Goal: Task Accomplishment & Management: Use online tool/utility

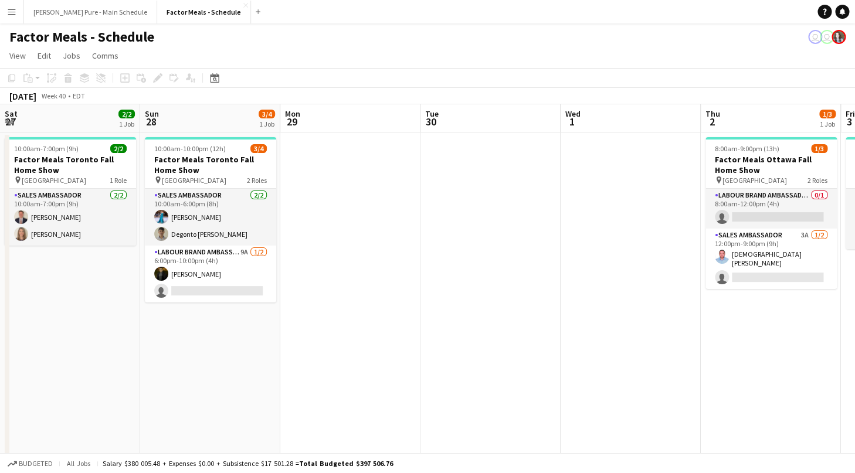
scroll to position [0, 510]
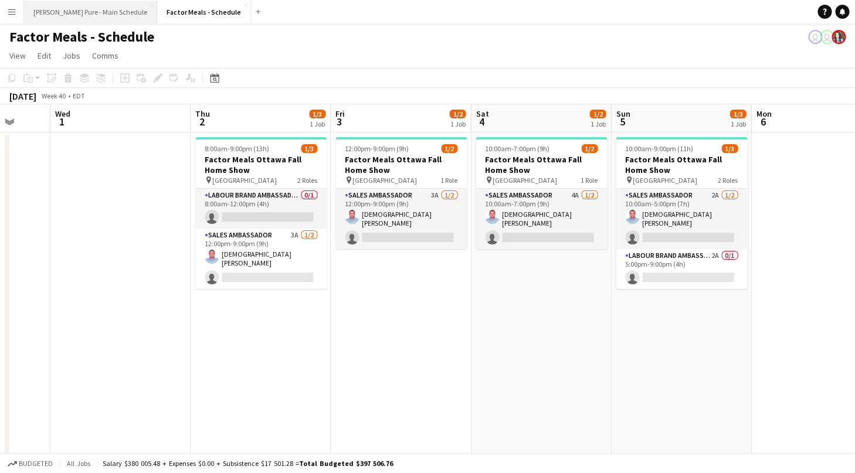
click at [74, 11] on button "[PERSON_NAME] Pure - Main Schedule Close" at bounding box center [90, 12] width 133 height 23
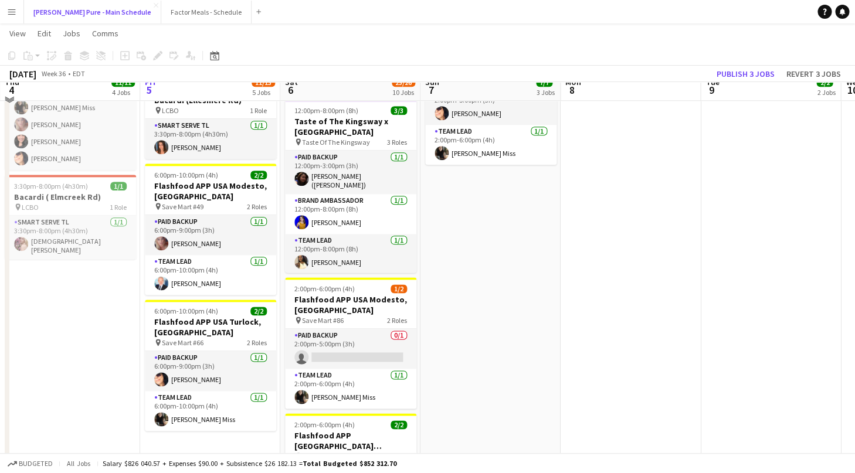
scroll to position [417, 0]
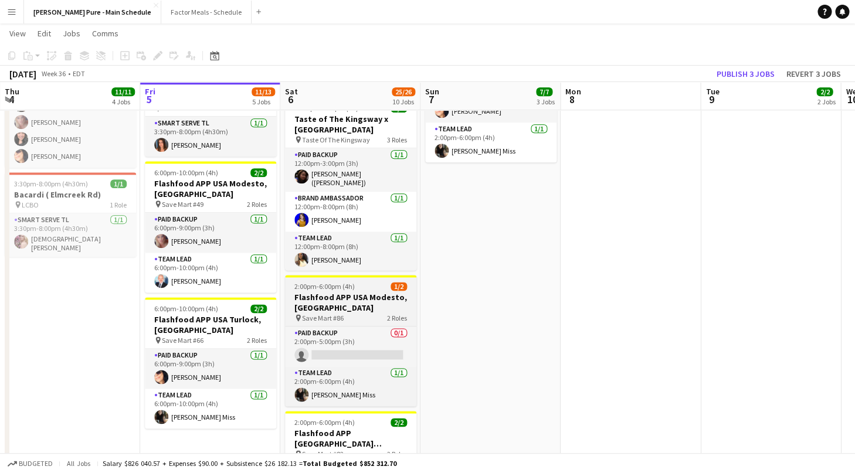
click at [373, 292] on h3 "Flashfood APP USA Modesto, [GEOGRAPHIC_DATA]" at bounding box center [350, 302] width 131 height 21
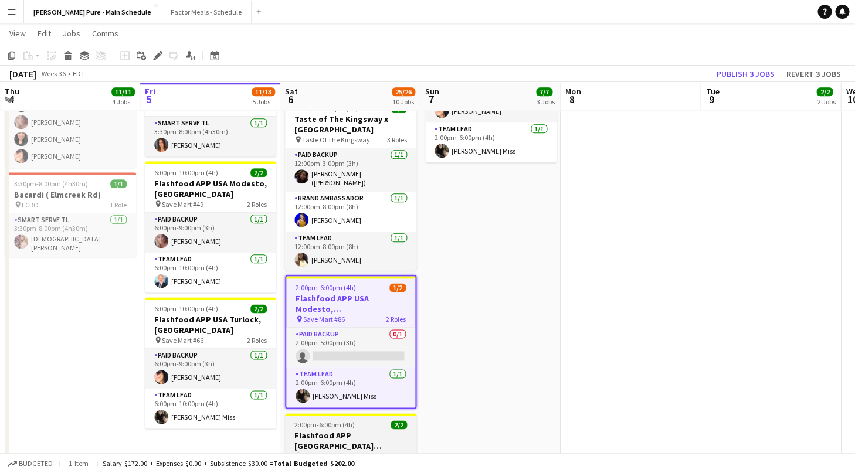
click at [335, 430] on h3 "Flashfood APP [GEOGRAPHIC_DATA] [PERSON_NAME], [GEOGRAPHIC_DATA]" at bounding box center [350, 440] width 131 height 21
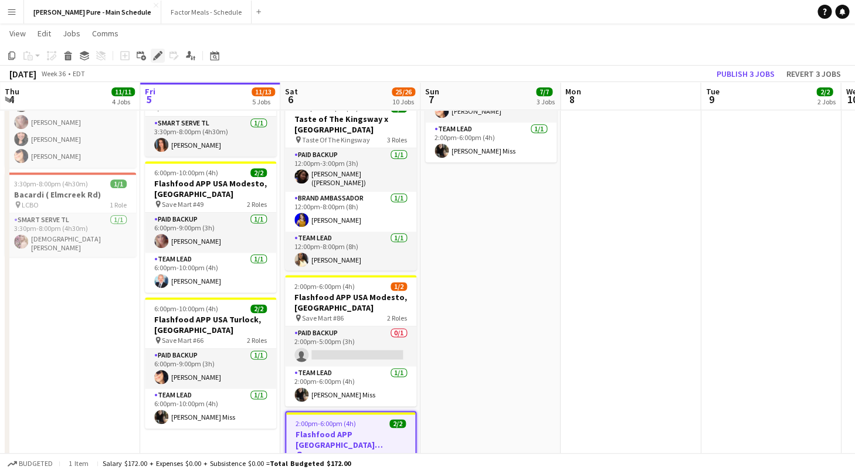
click at [152, 58] on div "Edit" at bounding box center [158, 56] width 14 height 14
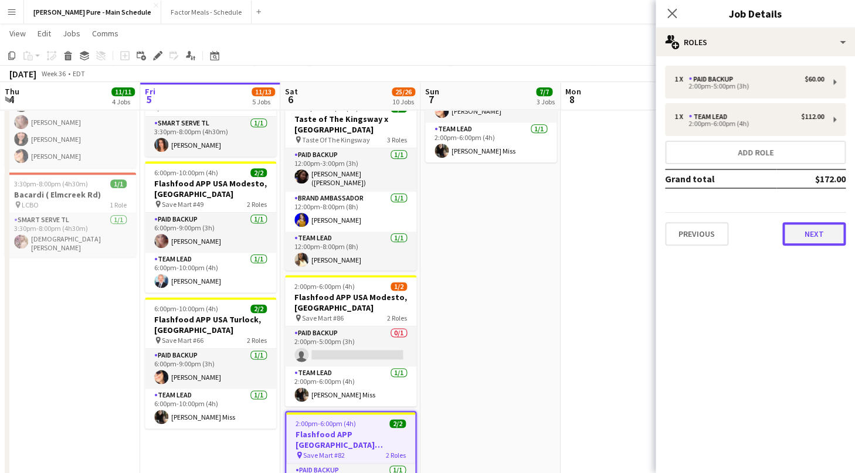
click at [808, 236] on button "Next" at bounding box center [813, 233] width 63 height 23
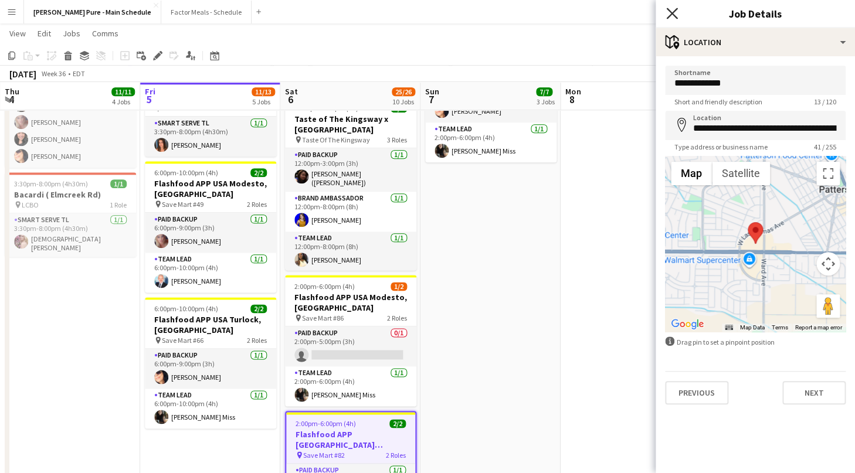
click at [673, 16] on icon at bounding box center [671, 13] width 11 height 11
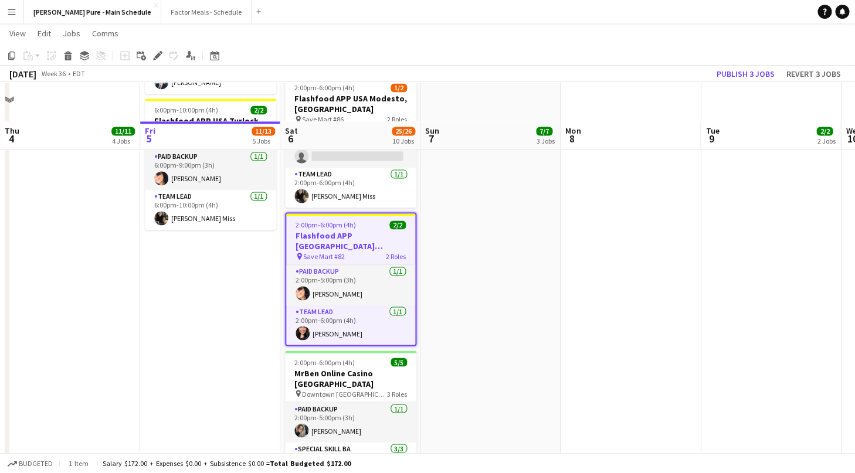
scroll to position [669, 0]
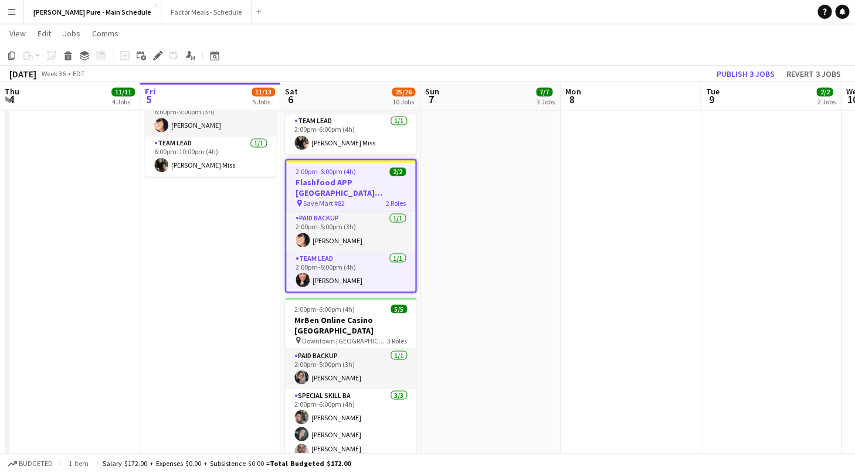
click at [9, 12] on app-icon "Menu" at bounding box center [11, 11] width 9 height 9
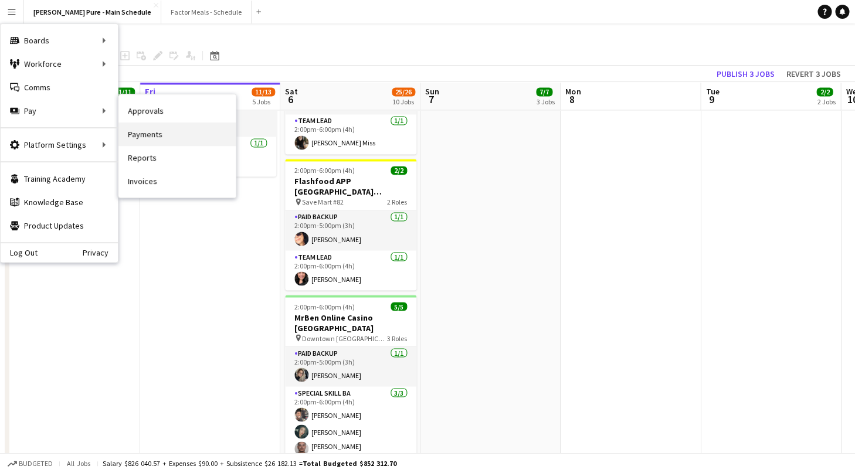
click at [202, 131] on link "Payments" at bounding box center [176, 133] width 117 height 23
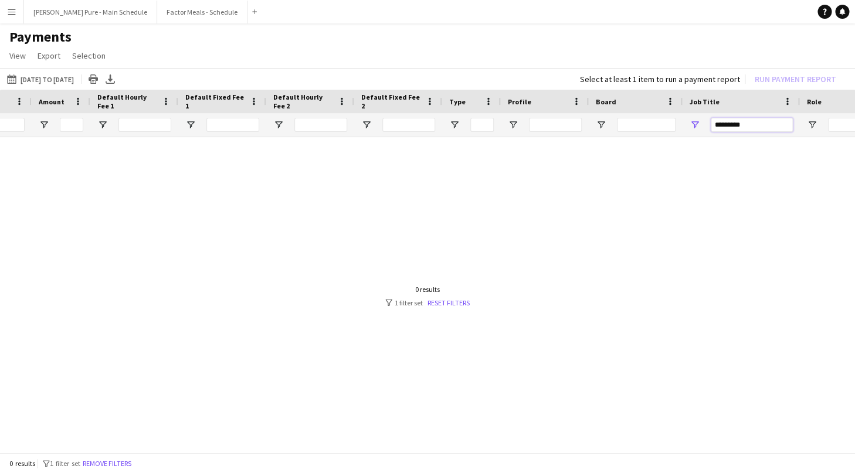
drag, startPoint x: 751, startPoint y: 129, endPoint x: 651, endPoint y: 127, distance: 100.2
click at [710, 127] on input "*********" at bounding box center [751, 125] width 82 height 14
drag, startPoint x: 741, startPoint y: 128, endPoint x: 634, endPoint y: 123, distance: 107.9
click at [710, 123] on input "***" at bounding box center [751, 125] width 82 height 14
type input "****"
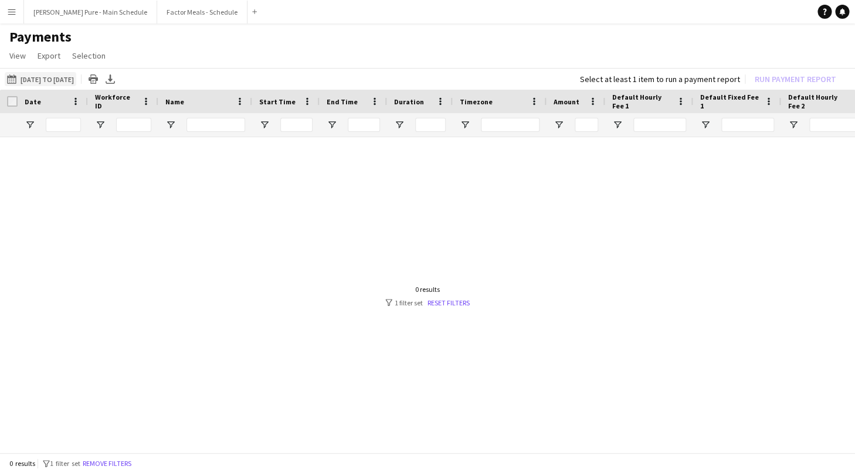
click at [53, 73] on button "[DATE] to [DATE] [DATE] to [DATE]" at bounding box center [41, 79] width 72 height 14
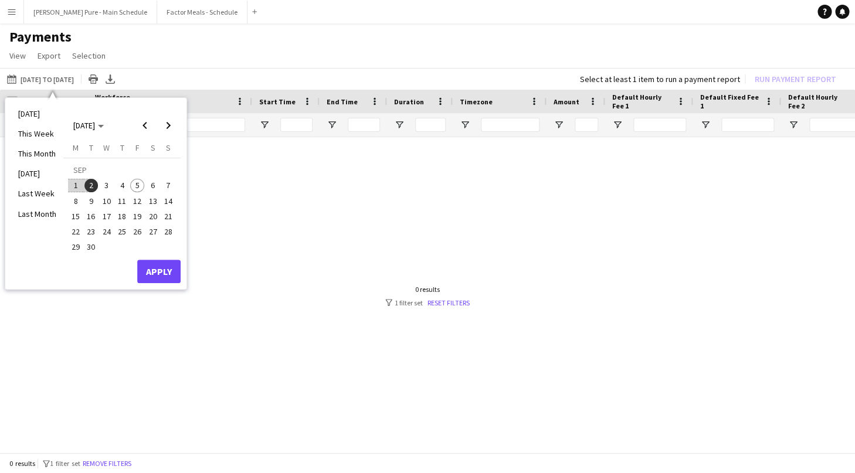
click at [90, 185] on span "2" at bounding box center [91, 186] width 14 height 14
click at [138, 185] on span "5" at bounding box center [137, 186] width 14 height 14
click at [169, 269] on button "Apply" at bounding box center [158, 271] width 43 height 23
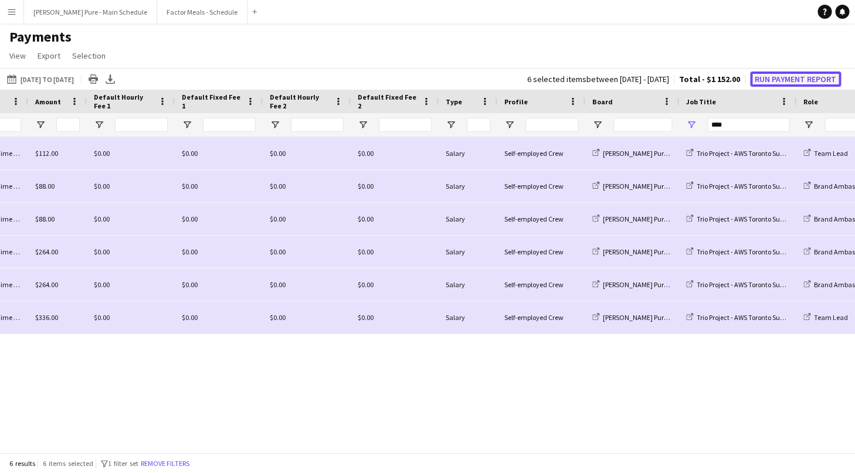
click at [806, 80] on button "Run Payment Report" at bounding box center [795, 79] width 91 height 15
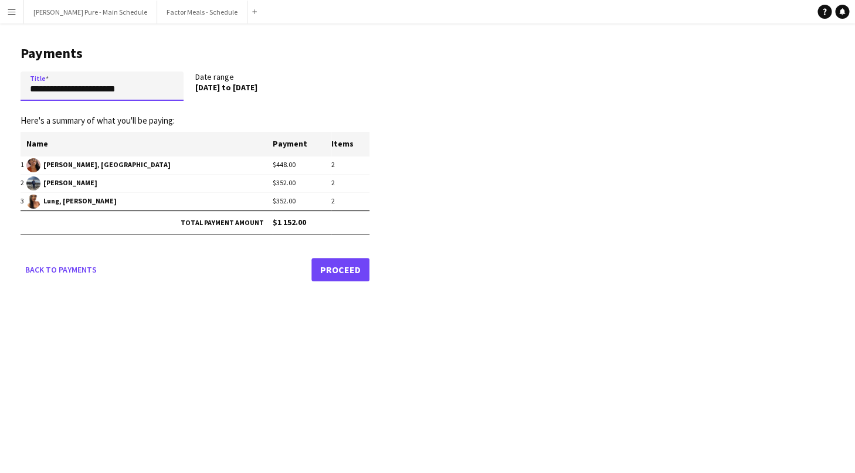
drag, startPoint x: 154, startPoint y: 86, endPoint x: -29, endPoint y: 79, distance: 183.0
click at [21, 79] on input "**********" at bounding box center [102, 86] width 163 height 29
type input "**********"
click at [337, 275] on link "Proceed" at bounding box center [340, 269] width 58 height 23
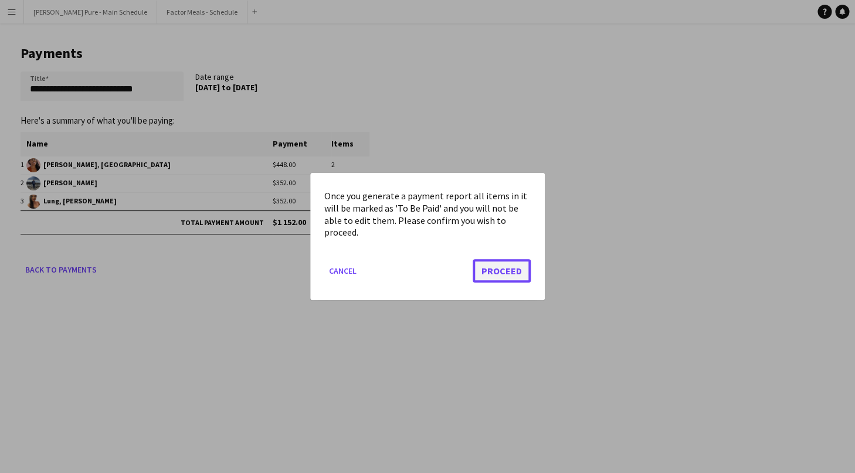
click at [513, 270] on button "Proceed" at bounding box center [501, 270] width 58 height 23
